Goal: Register for event/course

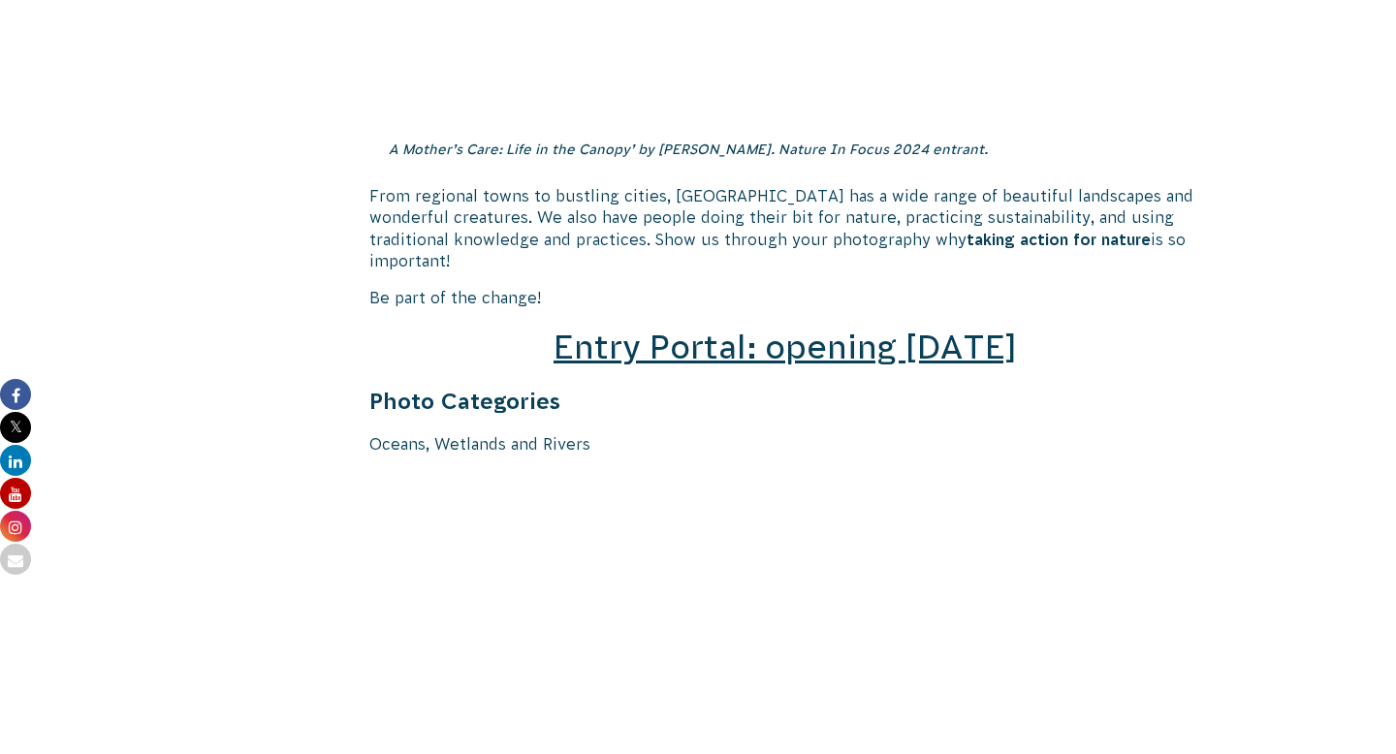
scroll to position [2787, 0]
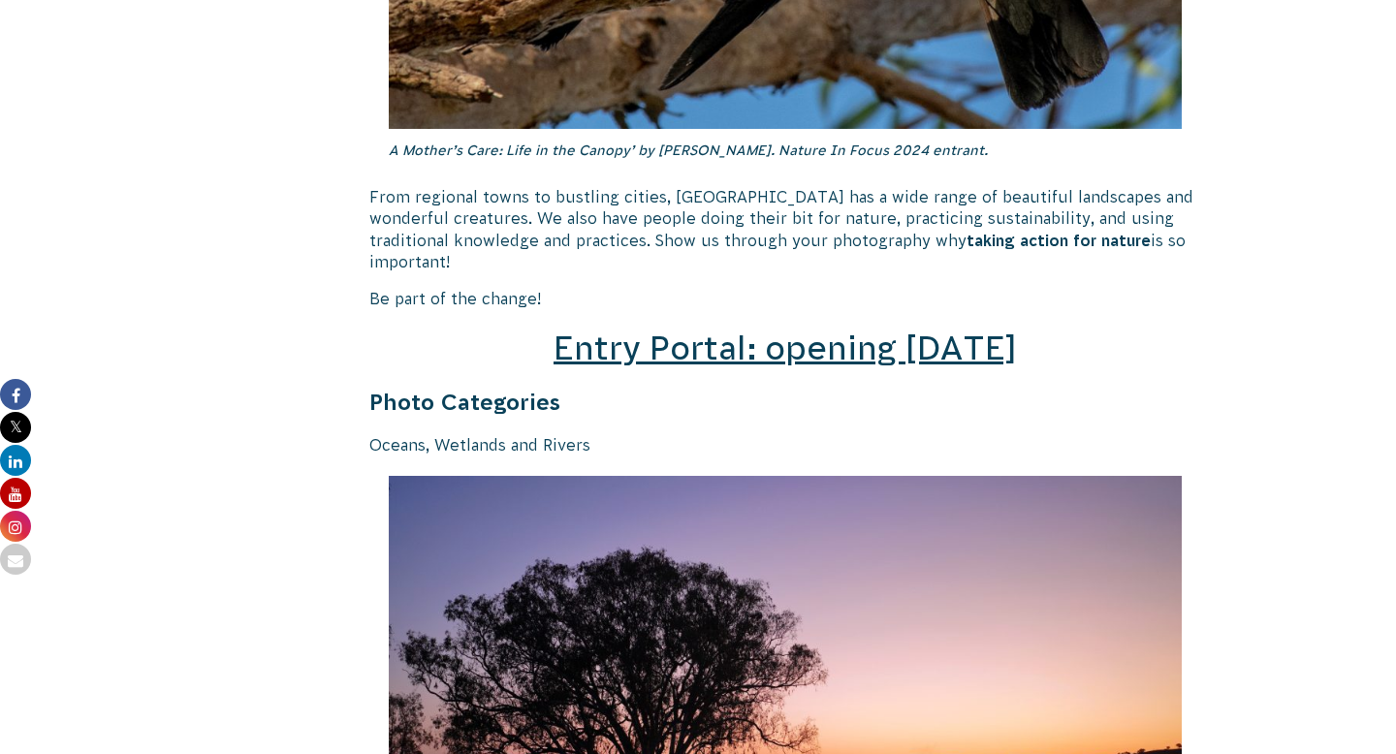
click at [726, 336] on span "Entry Portal: opening [DATE]" at bounding box center [784, 347] width 463 height 37
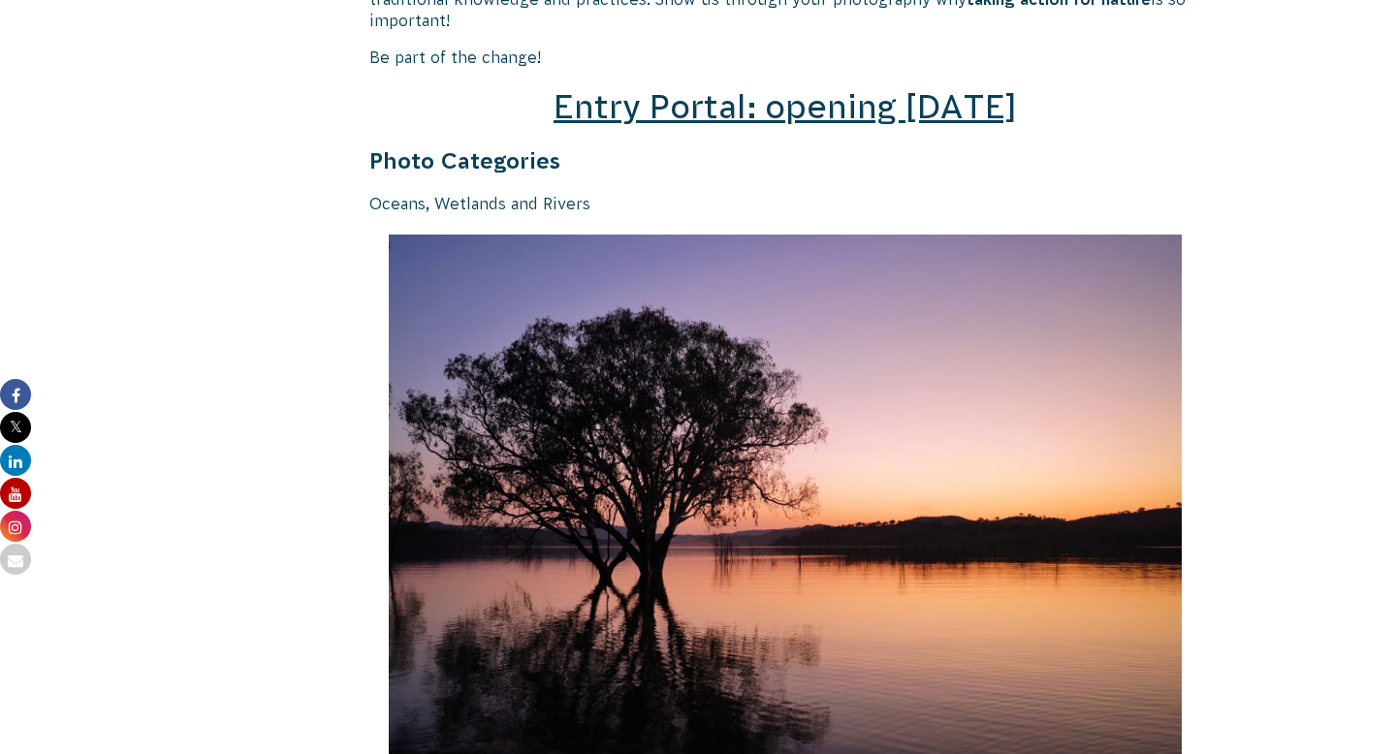
scroll to position [3026, 0]
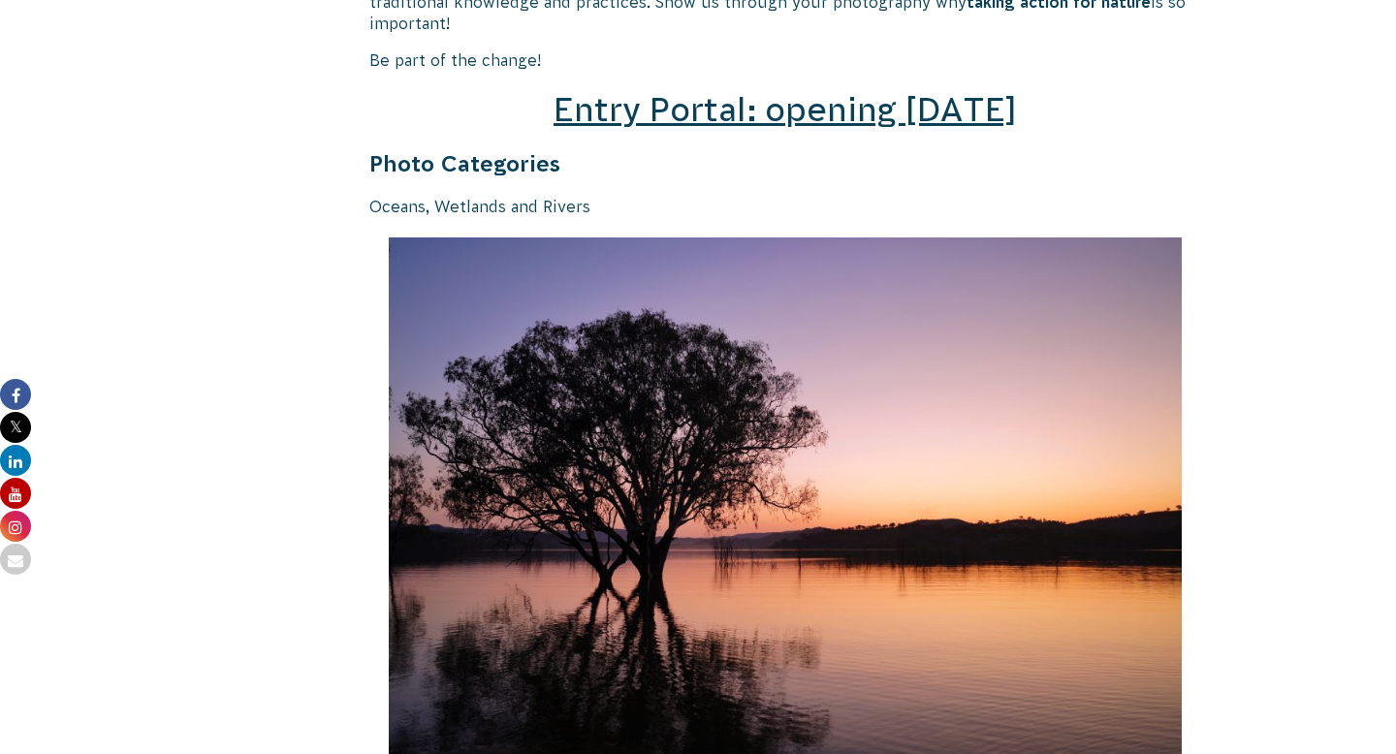
click at [707, 91] on span "Entry Portal: opening [DATE]" at bounding box center [784, 109] width 463 height 37
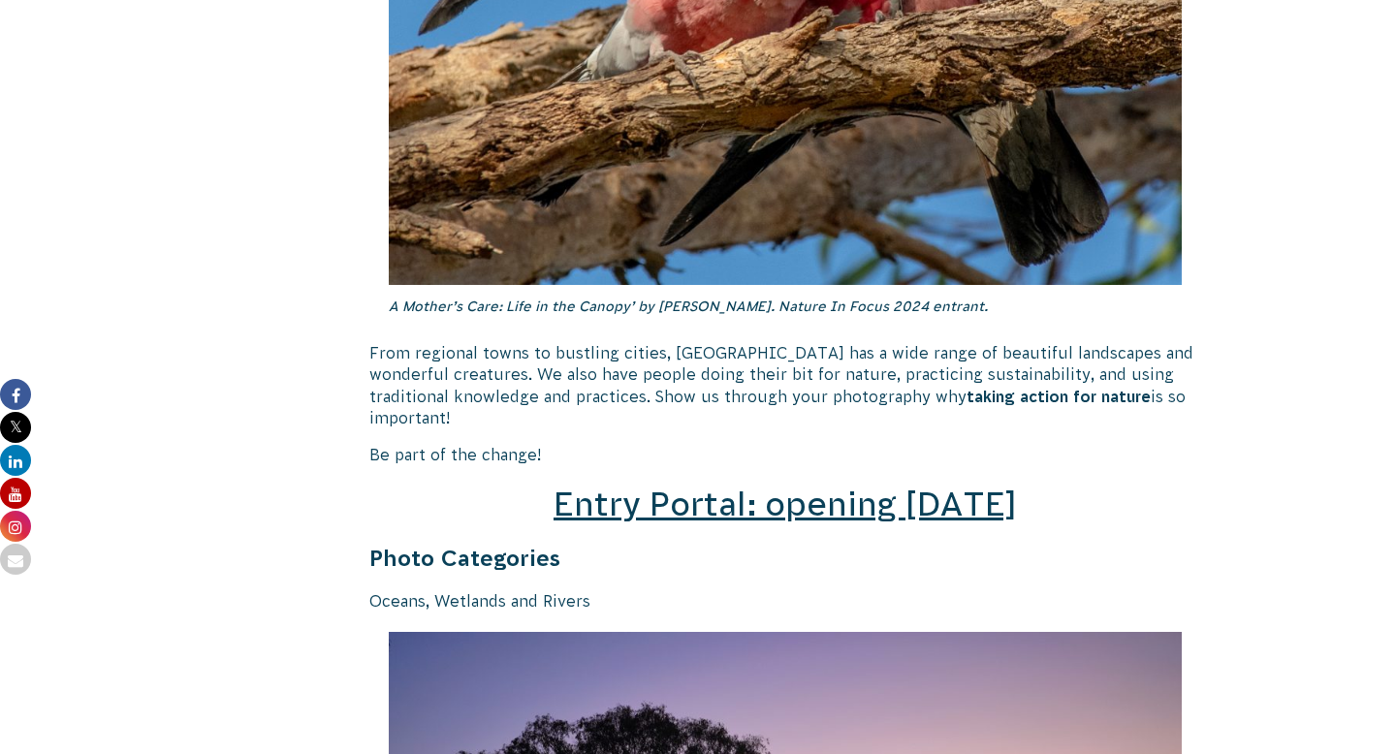
scroll to position [2632, 0]
click at [788, 485] on span "Entry Portal: opening [DATE]" at bounding box center [784, 503] width 463 height 37
